Goal: Information Seeking & Learning: Learn about a topic

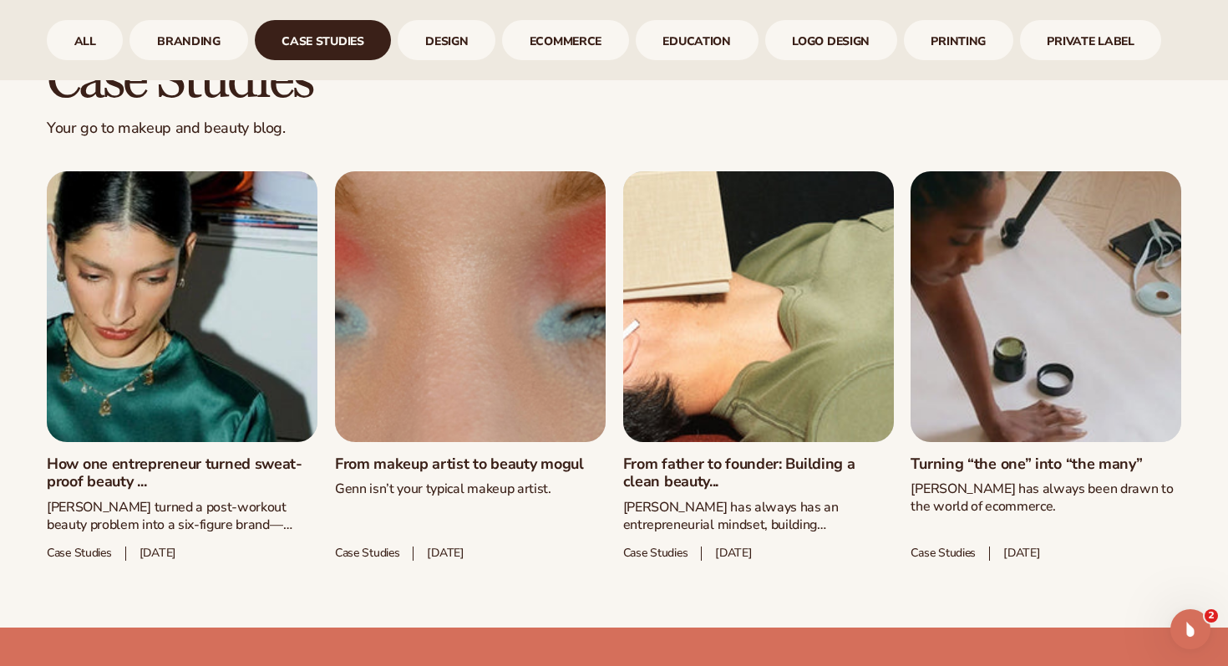
scroll to position [796, 0]
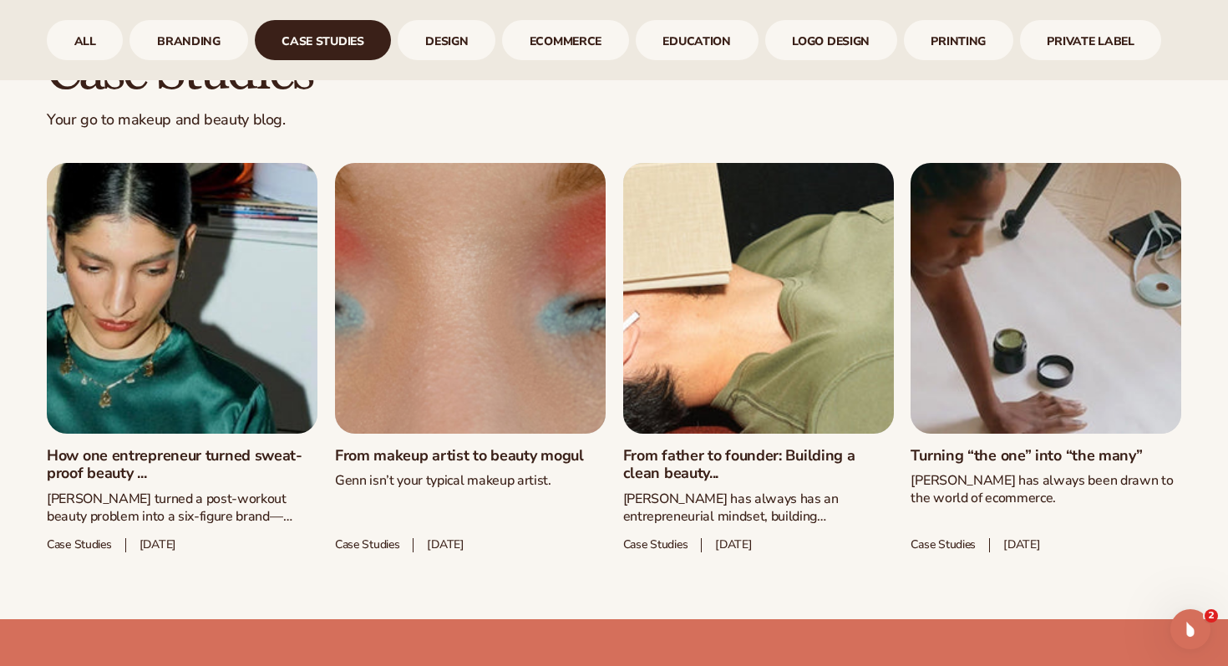
click at [469, 461] on link "From makeup artist to beauty mogul" at bounding box center [470, 456] width 271 height 18
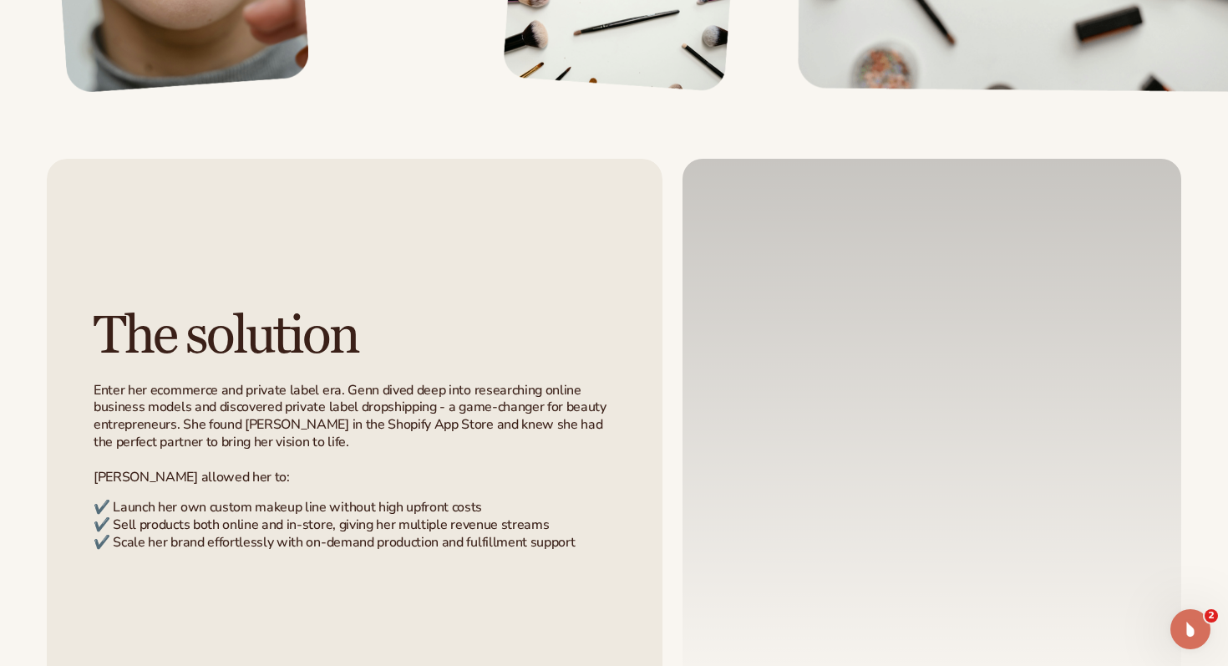
scroll to position [2056, 0]
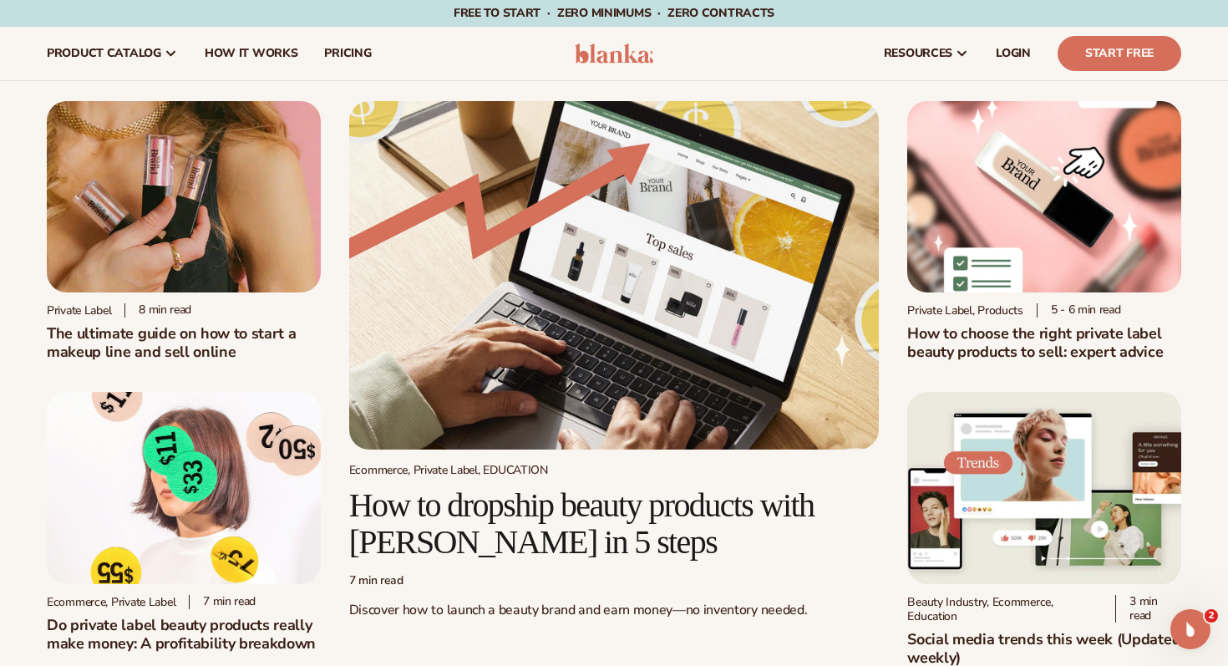
click at [893, 213] on div "Private label 8 min read The ultimate guide on how to start a makeup line and s…" at bounding box center [614, 383] width 1134 height 565
